Goal: Task Accomplishment & Management: Use online tool/utility

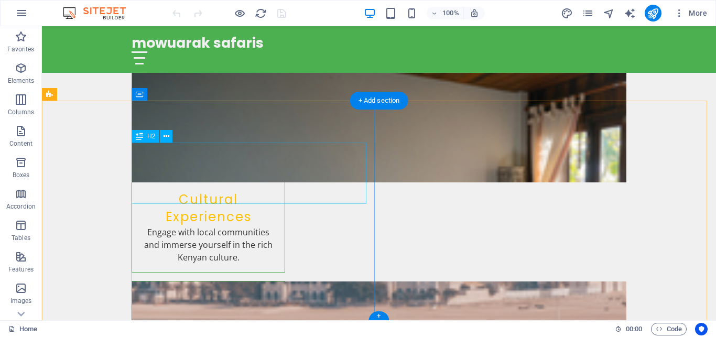
scroll to position [1524, 0]
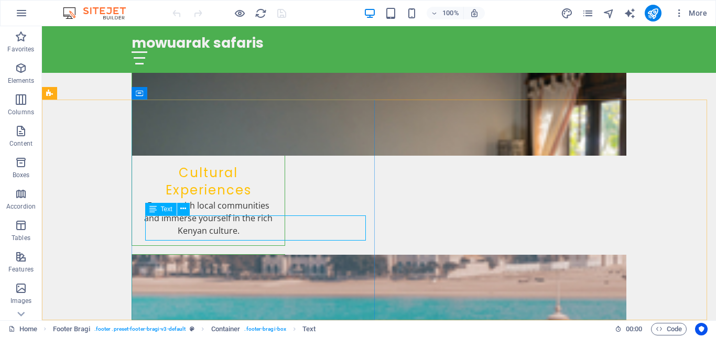
click at [166, 209] on span "Text" at bounding box center [167, 209] width 12 height 6
click at [181, 210] on icon at bounding box center [183, 208] width 6 height 11
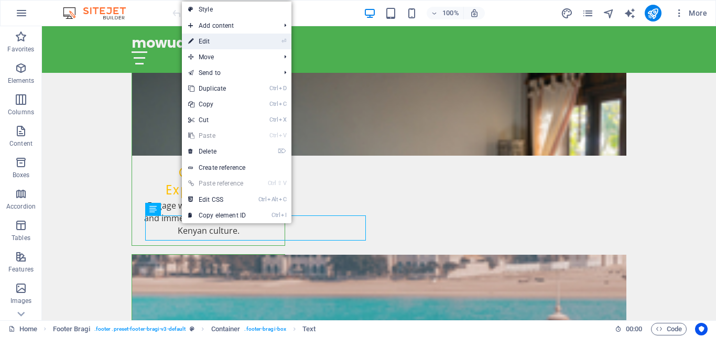
click at [205, 36] on link "⏎ Edit" at bounding box center [217, 42] width 70 height 16
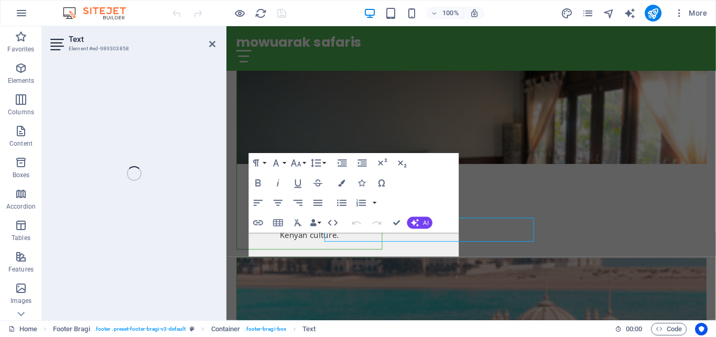
scroll to position [1511, 0]
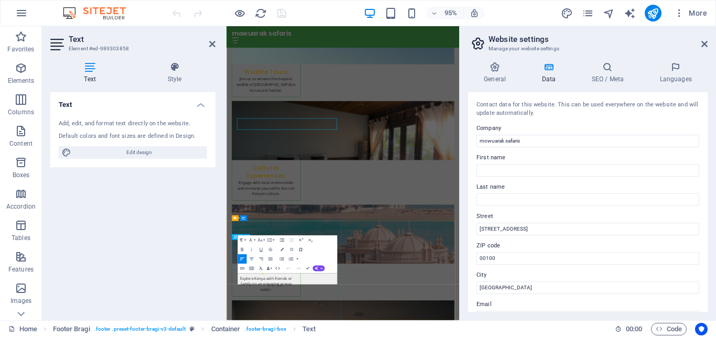
click at [299, 249] on icon "button" at bounding box center [300, 249] width 3 height 3
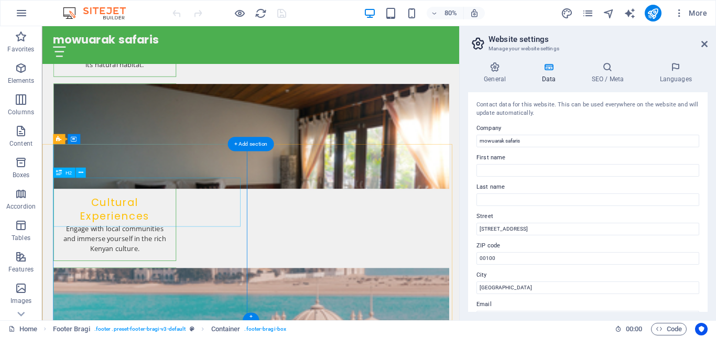
click at [83, 175] on button at bounding box center [80, 172] width 10 height 10
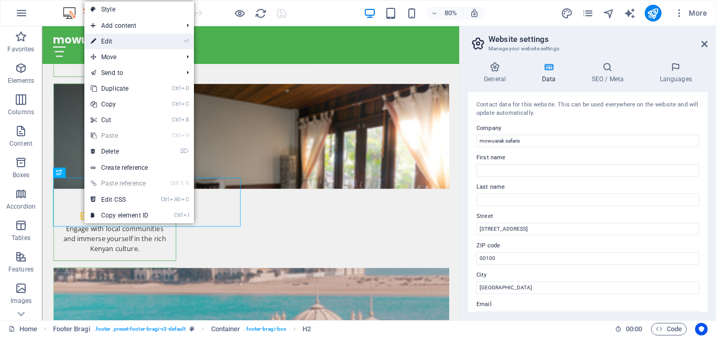
click at [123, 39] on link "⏎ Edit" at bounding box center [119, 42] width 70 height 16
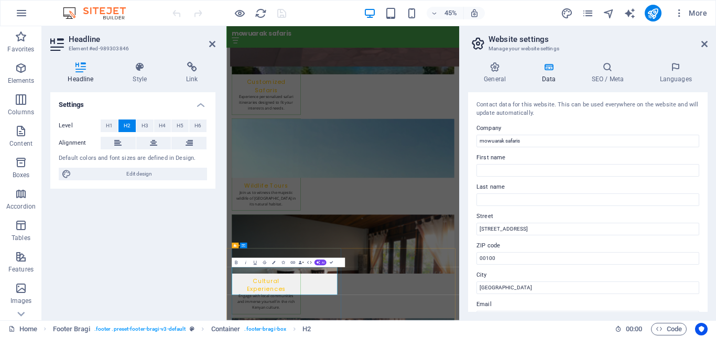
click at [137, 231] on div "Settings Level H1 H2 H3 H4 H5 H6 Alignment Default colors and font sizes are de…" at bounding box center [132, 202] width 165 height 220
click at [135, 236] on div "Settings Level H1 H2 H3 H4 H5 H6 Alignment Default colors and font sizes are de…" at bounding box center [132, 202] width 165 height 220
drag, startPoint x: 524, startPoint y: 94, endPoint x: 562, endPoint y: 140, distance: 60.3
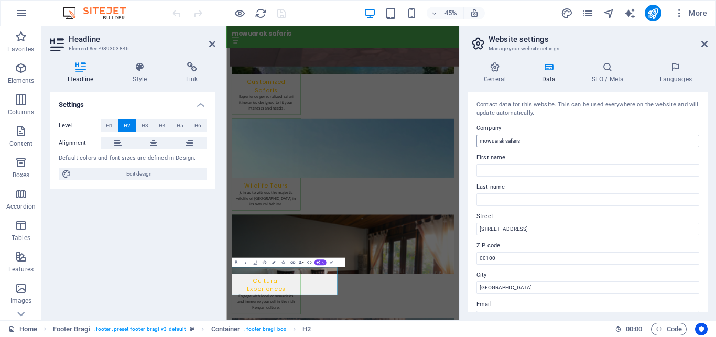
click at [528, 97] on div "Contact data for this website. This can be used everywhere on the website and w…" at bounding box center [588, 202] width 240 height 220
click at [570, 153] on label "First name" at bounding box center [587, 157] width 223 height 13
click at [570, 164] on input "First name" at bounding box center [587, 170] width 223 height 13
click at [23, 73] on icon "button" at bounding box center [21, 68] width 13 height 13
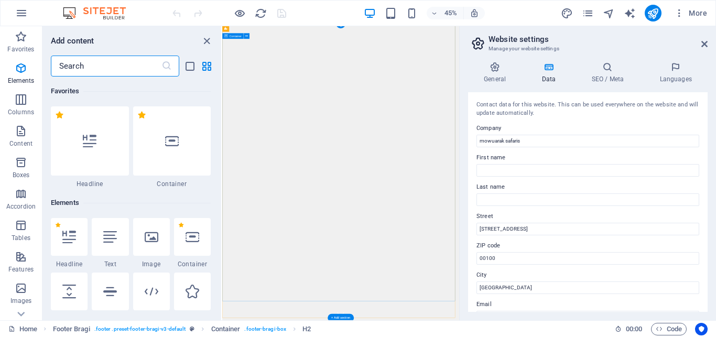
scroll to position [112, 0]
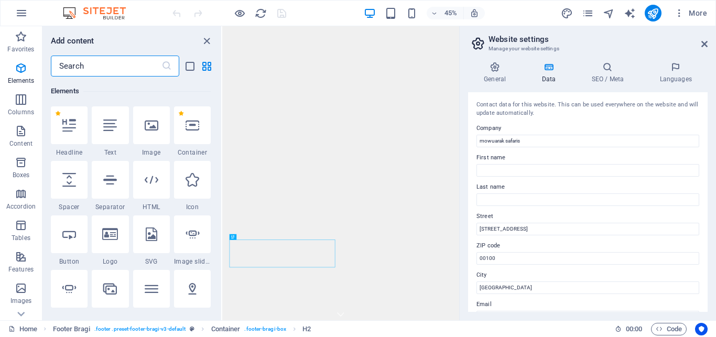
click at [610, 193] on label "Last name" at bounding box center [587, 187] width 223 height 13
click at [610, 193] on input "Last name" at bounding box center [587, 199] width 223 height 13
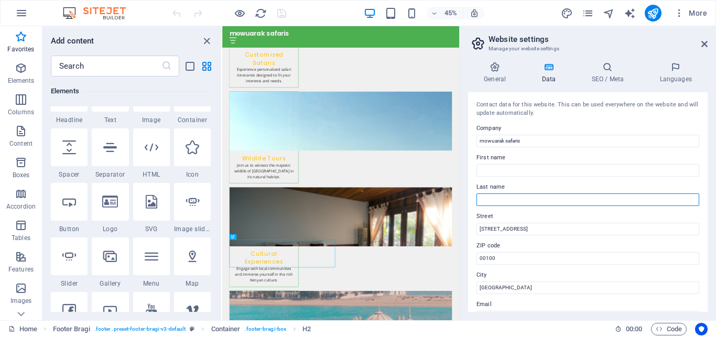
scroll to position [64, 0]
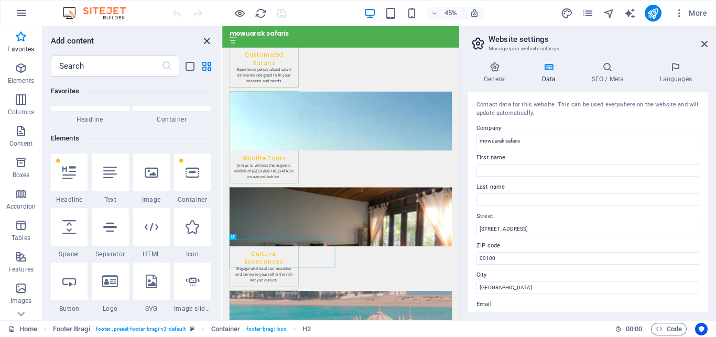
click at [204, 39] on icon "close panel" at bounding box center [207, 41] width 12 height 12
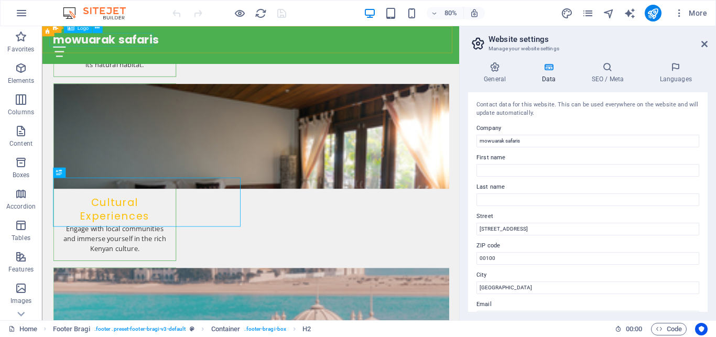
click at [76, 42] on div "mowuarak safaris" at bounding box center [303, 43] width 495 height 17
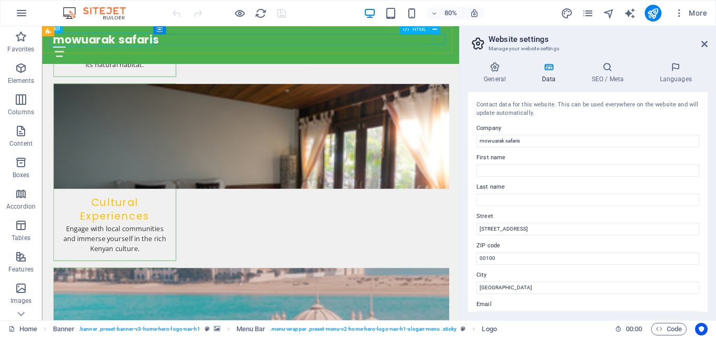
click at [538, 51] on div at bounding box center [303, 57] width 495 height 13
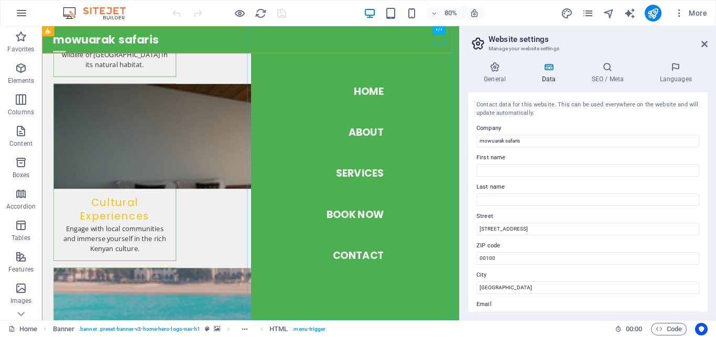
click at [427, 208] on nav "Home About Services Book Now Contact" at bounding box center [433, 209] width 261 height 367
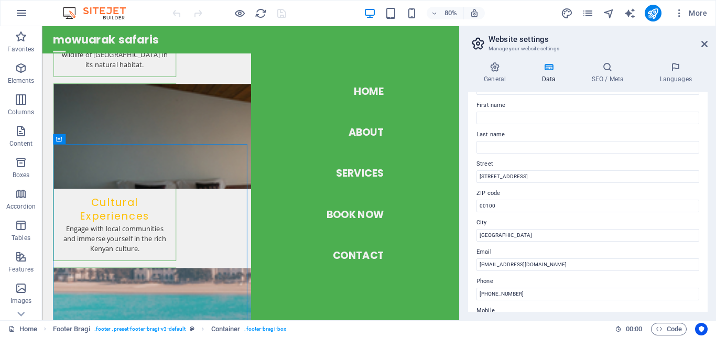
scroll to position [47, 0]
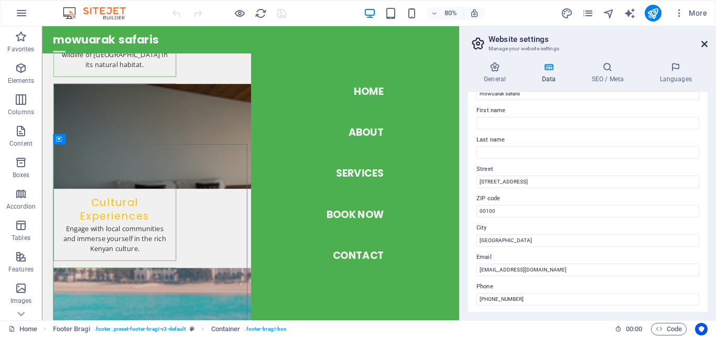
click at [705, 45] on icon at bounding box center [704, 44] width 6 height 8
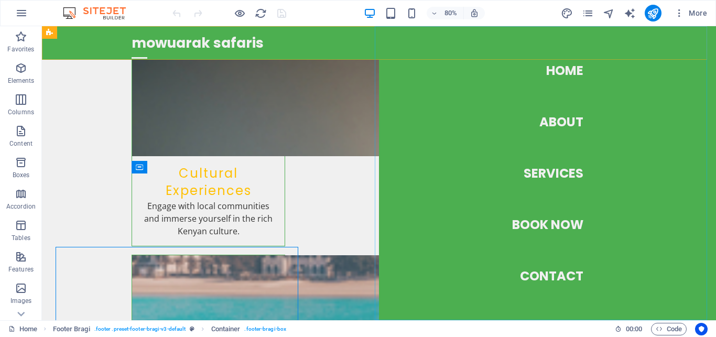
scroll to position [1450, 0]
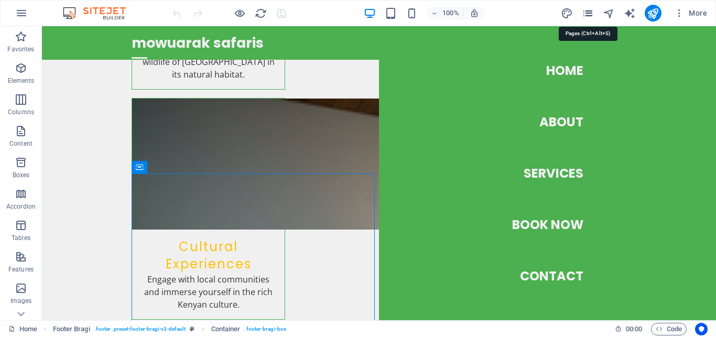
click at [593, 13] on icon "pages" at bounding box center [588, 13] width 12 height 12
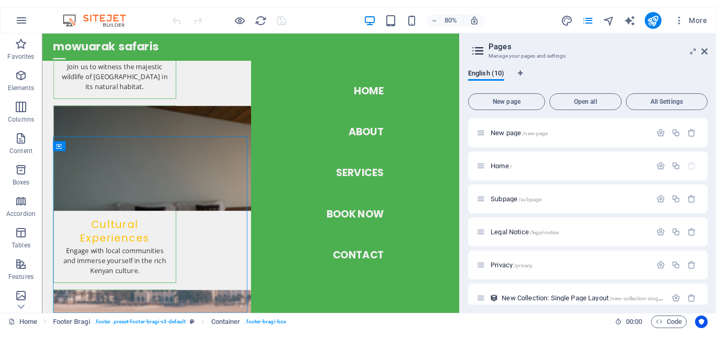
scroll to position [1523, 0]
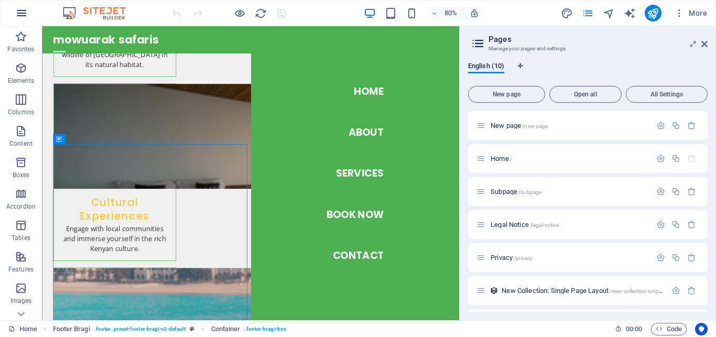
click at [20, 10] on icon "button" at bounding box center [21, 13] width 13 height 13
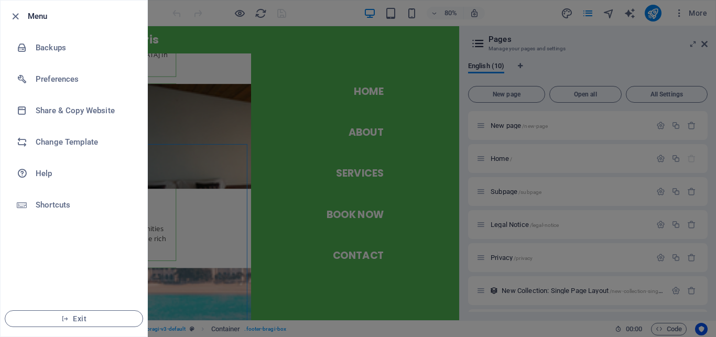
click at [515, 19] on div at bounding box center [358, 168] width 716 height 337
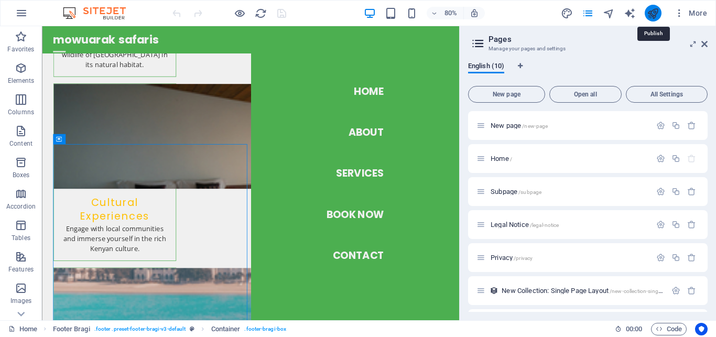
click at [648, 14] on icon "publish" at bounding box center [653, 13] width 12 height 12
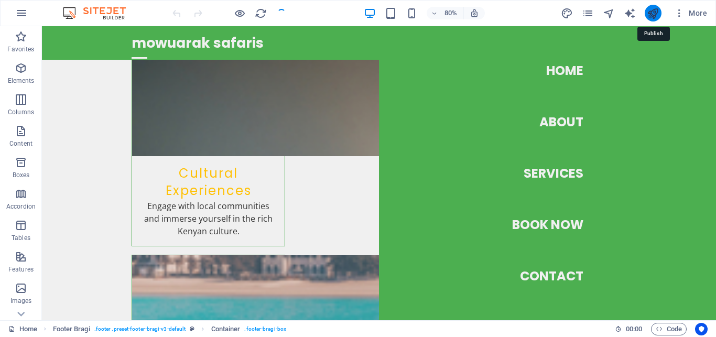
scroll to position [1450, 0]
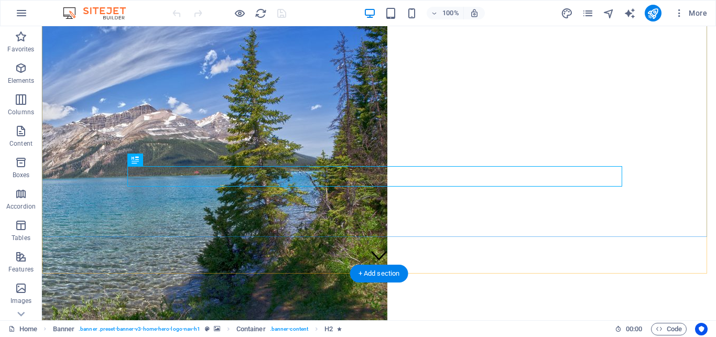
scroll to position [53, 0]
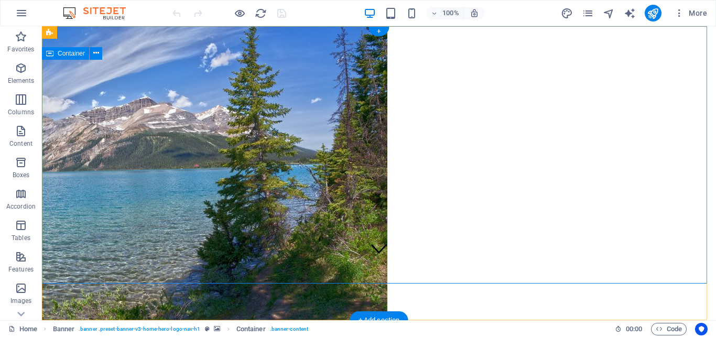
scroll to position [0, 0]
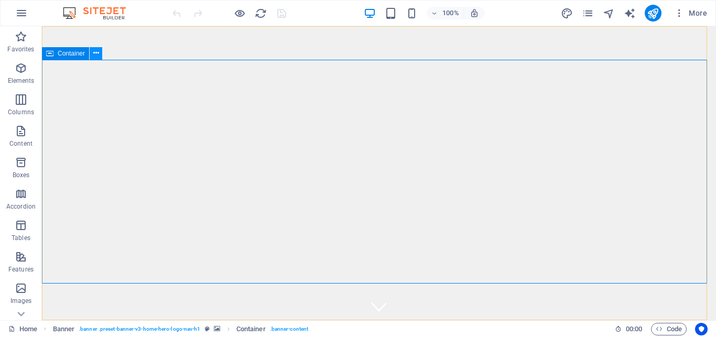
click at [95, 53] on icon at bounding box center [96, 53] width 6 height 11
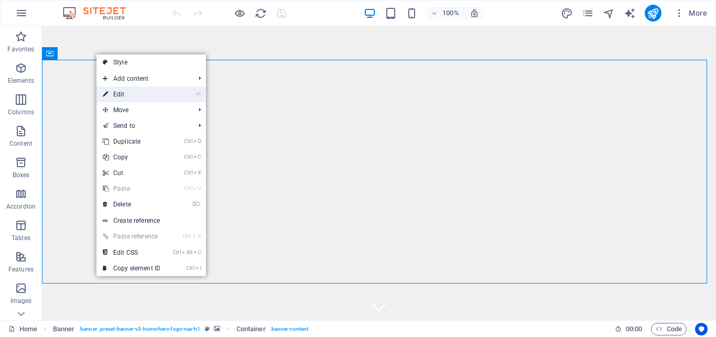
click at [121, 93] on link "⏎ Edit" at bounding box center [131, 94] width 70 height 16
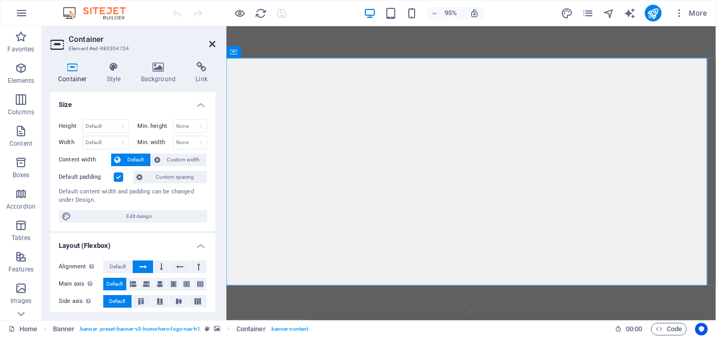
click at [211, 44] on icon at bounding box center [212, 44] width 6 height 8
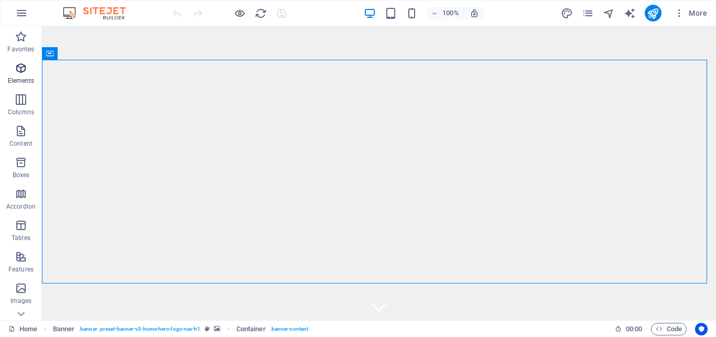
click at [25, 70] on icon "button" at bounding box center [21, 68] width 13 height 13
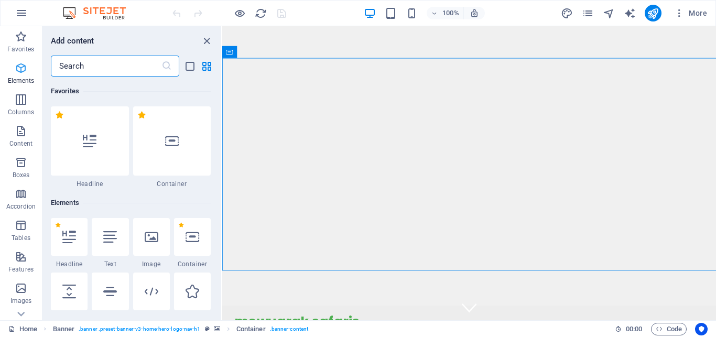
scroll to position [112, 0]
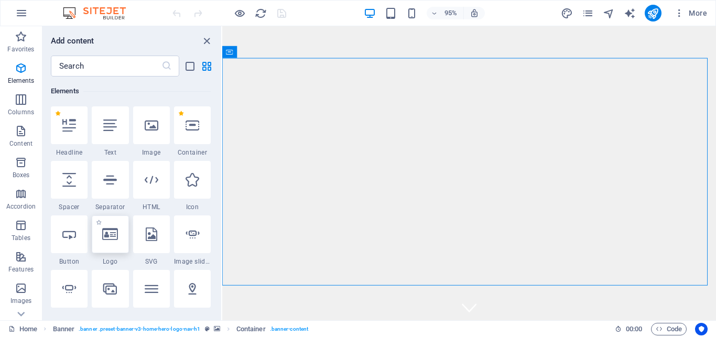
click at [111, 242] on div at bounding box center [110, 234] width 37 height 38
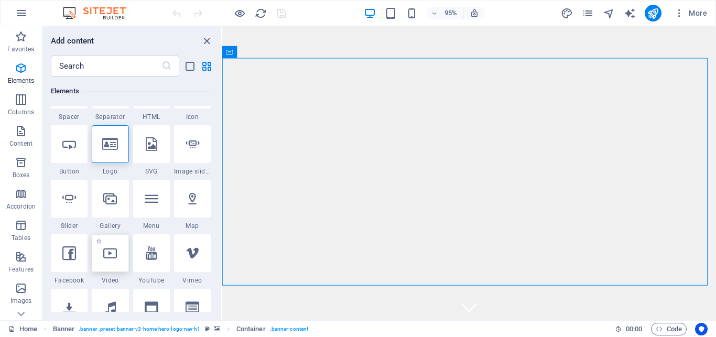
scroll to position [206, 0]
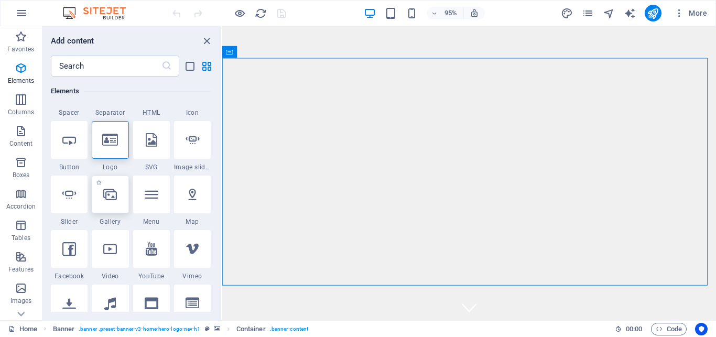
click at [108, 203] on div at bounding box center [110, 195] width 37 height 38
click at [116, 160] on div "1 Star Logo" at bounding box center [110, 146] width 37 height 50
click at [110, 137] on icon at bounding box center [110, 140] width 16 height 14
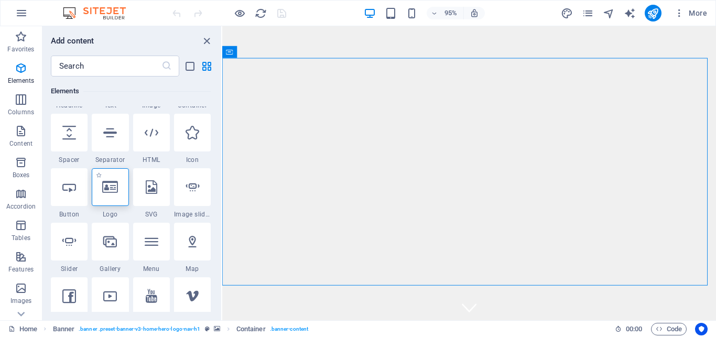
click at [107, 197] on div at bounding box center [110, 187] width 37 height 38
click at [207, 40] on icon "close panel" at bounding box center [207, 41] width 12 height 12
click at [204, 41] on icon "close panel" at bounding box center [207, 41] width 12 height 12
click at [295, 30] on icon at bounding box center [291, 32] width 7 height 10
select select "ms"
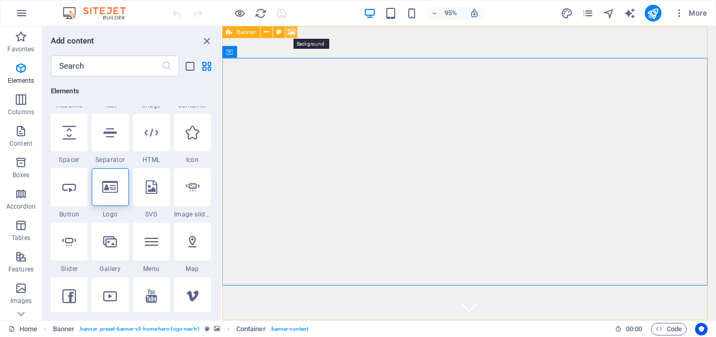
select select "s"
select select "progressive"
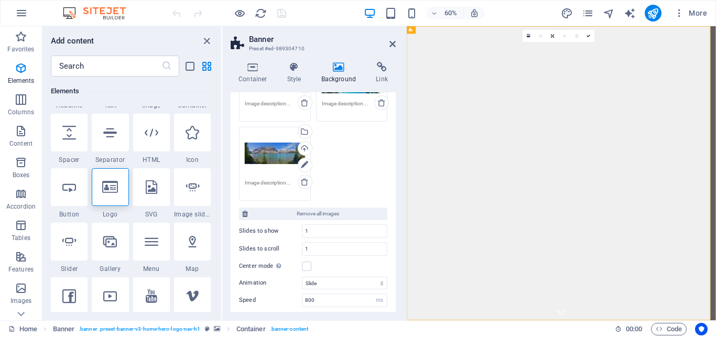
scroll to position [47, 0]
